Goal: Information Seeking & Learning: Learn about a topic

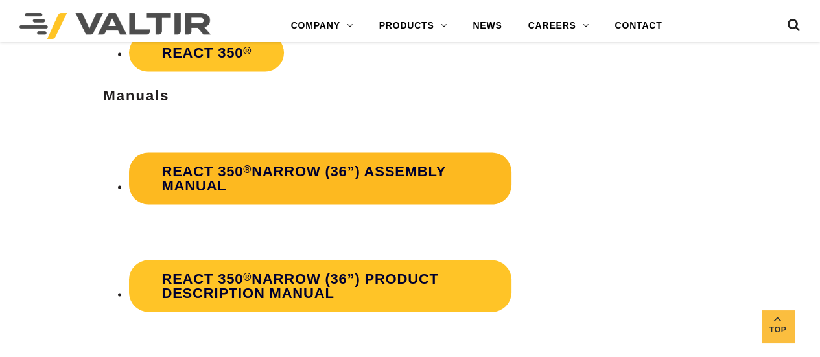
scroll to position [2335, 0]
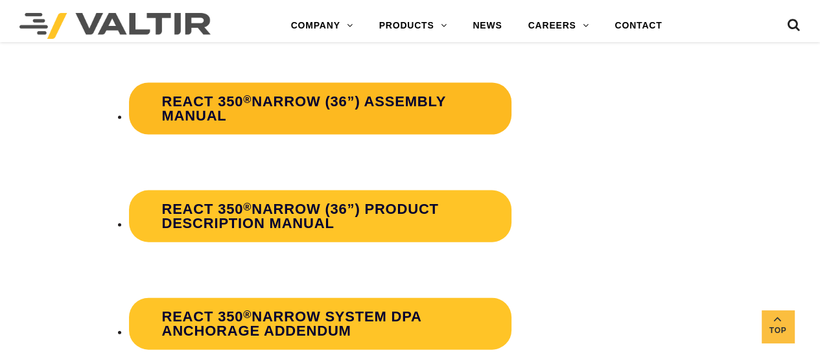
click at [210, 101] on strong "REACT 350 ® Narrow (36”) Assembly Manual" at bounding box center [303, 108] width 284 height 30
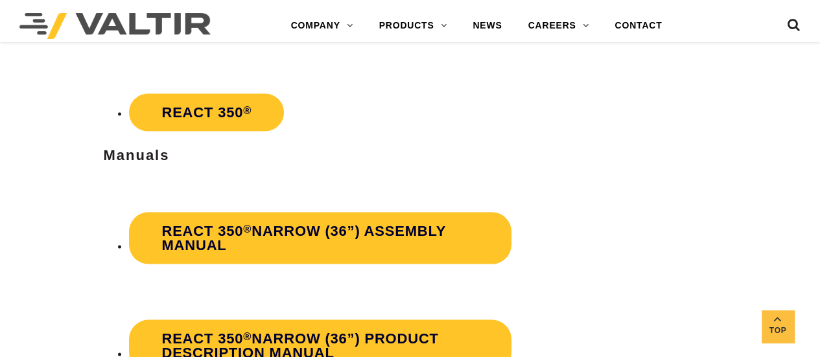
scroll to position [2140, 0]
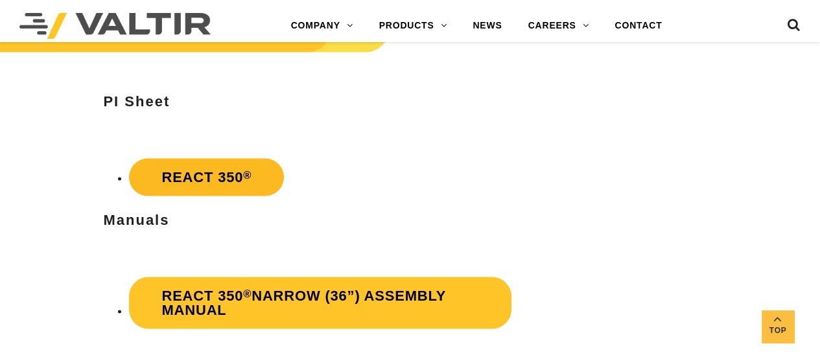
click at [214, 173] on link "REACT 350 ®" at bounding box center [206, 178] width 155 height 38
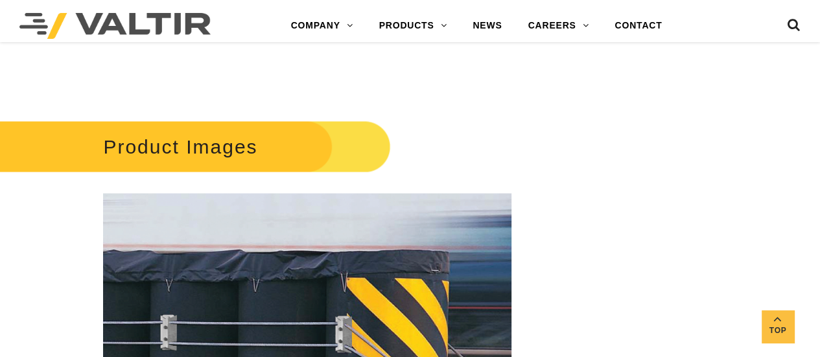
scroll to position [1686, 0]
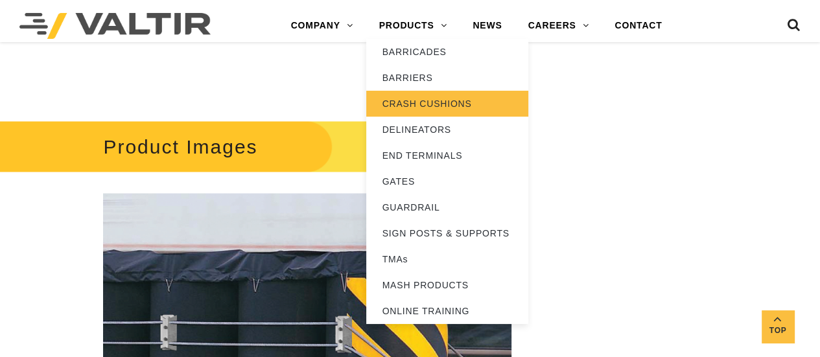
click at [412, 102] on link "CRASH CUSHIONS" at bounding box center [447, 104] width 162 height 26
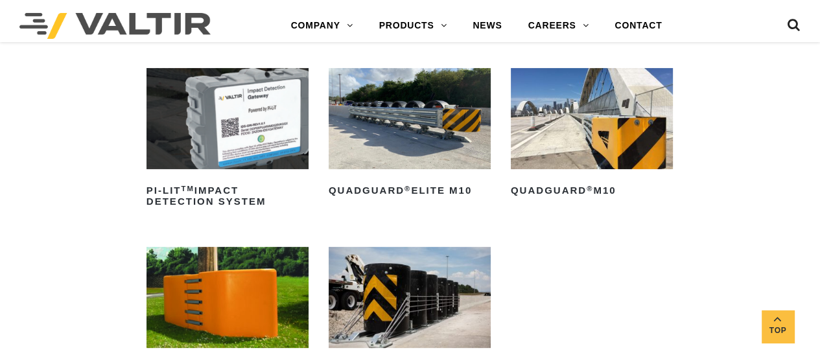
scroll to position [324, 0]
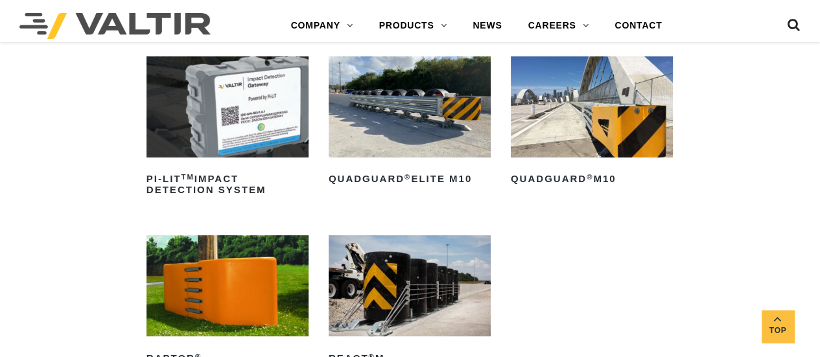
drag, startPoint x: 405, startPoint y: 280, endPoint x: 399, endPoint y: 274, distance: 7.8
click at [404, 279] on img at bounding box center [410, 285] width 162 height 101
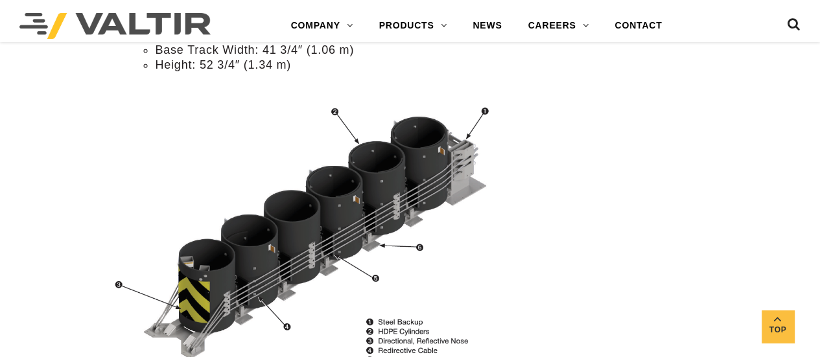
scroll to position [1362, 0]
